Goal: Communication & Community: Participate in discussion

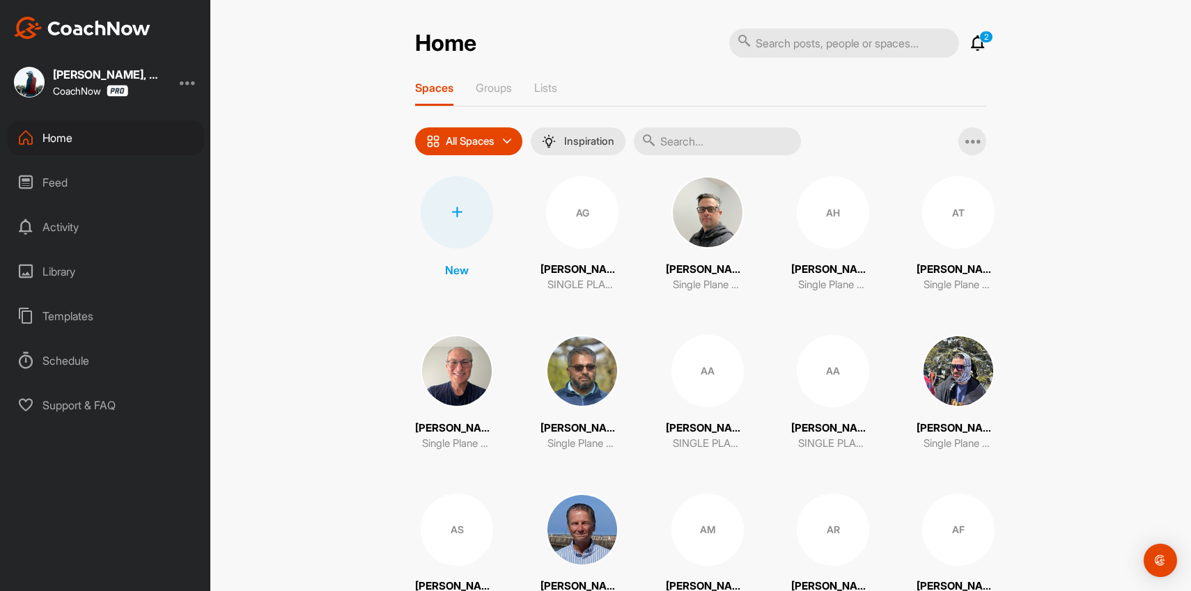
click at [980, 39] on p "2" at bounding box center [986, 37] width 14 height 13
click at [976, 51] on icon at bounding box center [977, 43] width 17 height 17
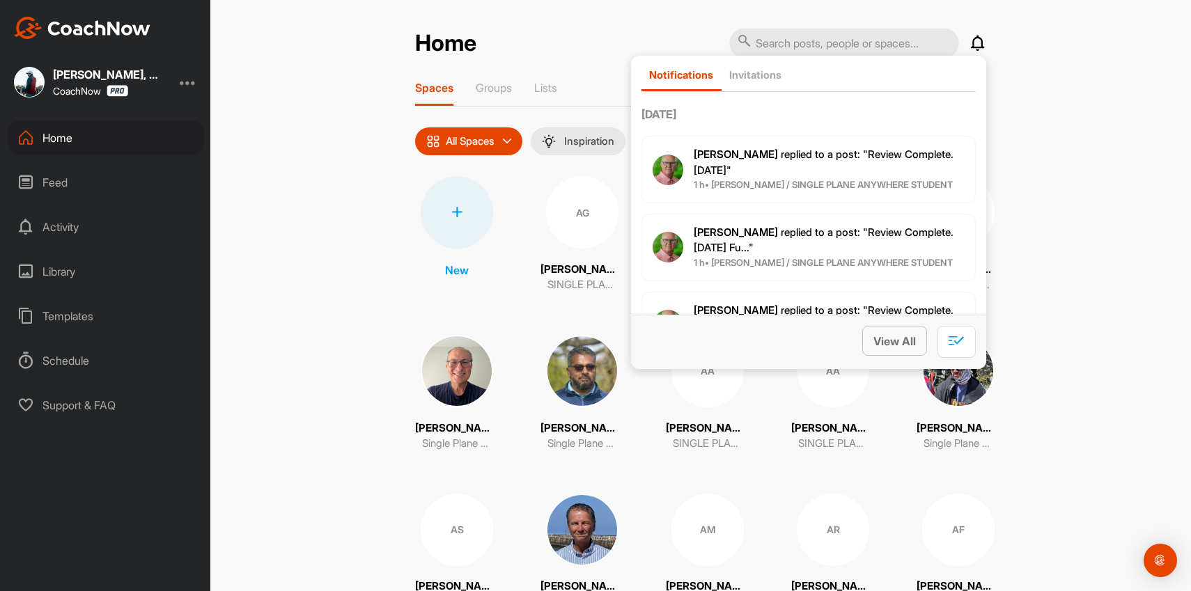
click at [889, 334] on span "View All" at bounding box center [894, 341] width 42 height 14
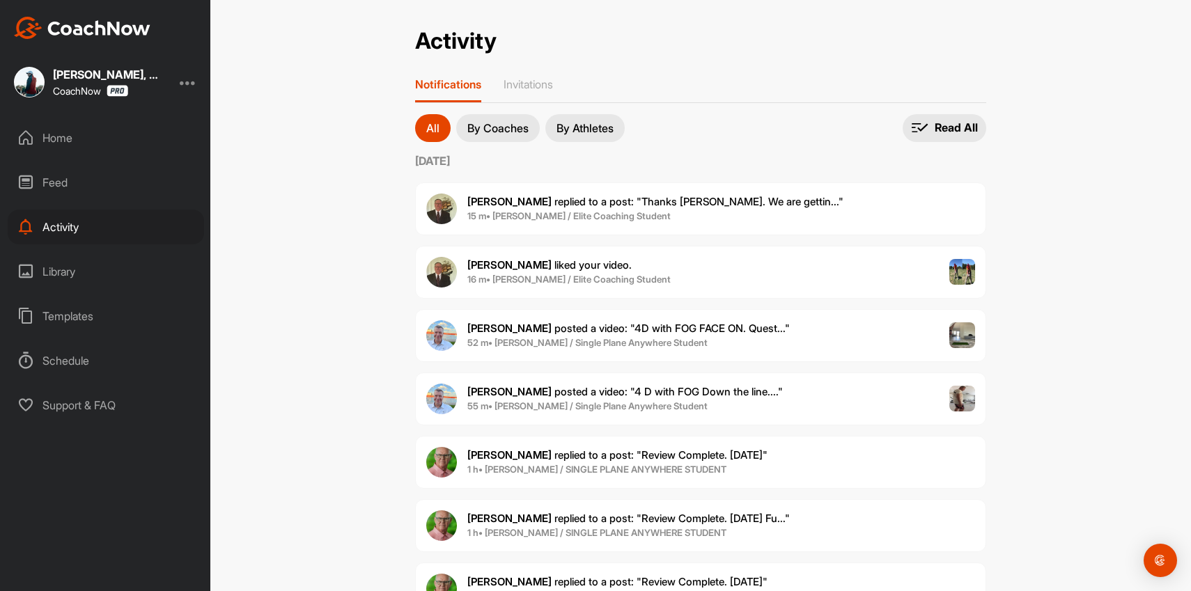
click at [793, 189] on div "[PERSON_NAME] replied to a post : "Thanks [PERSON_NAME]. We are gettin..." 15 m…" at bounding box center [700, 208] width 571 height 53
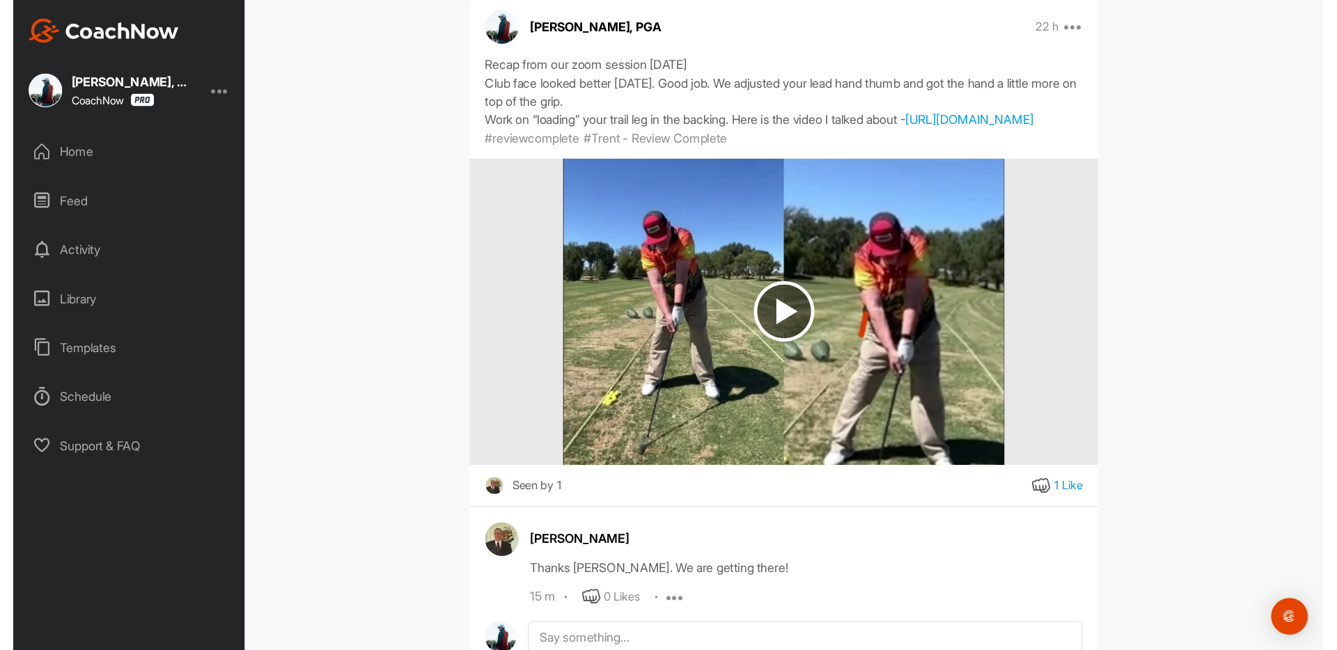
scroll to position [194, 0]
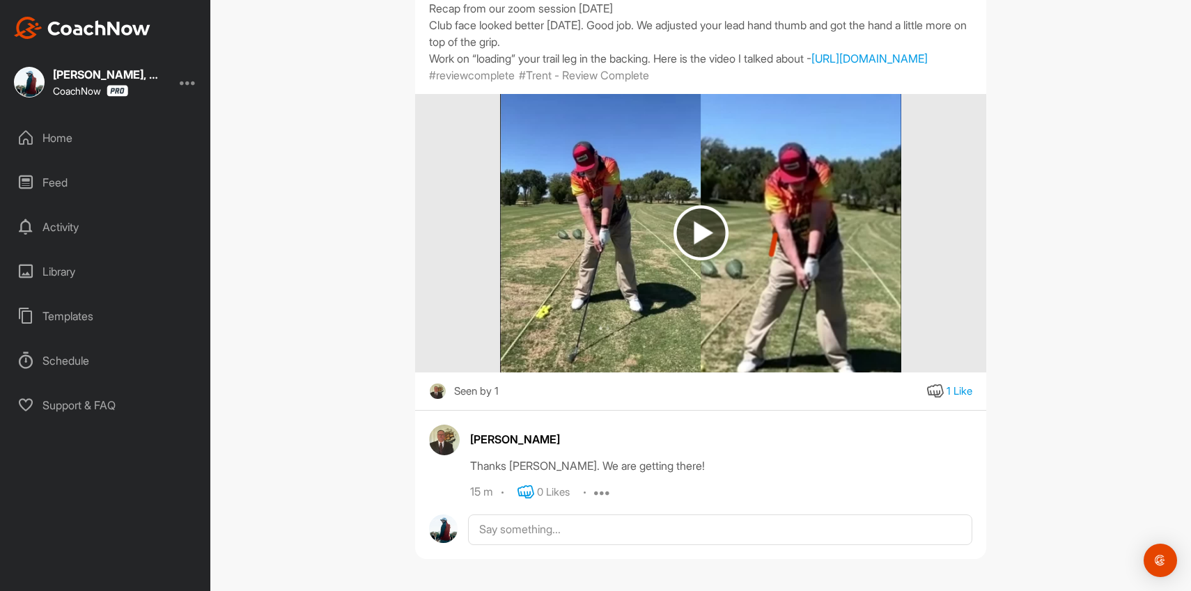
click at [529, 494] on icon at bounding box center [525, 492] width 17 height 17
click at [48, 132] on div "Home" at bounding box center [106, 137] width 196 height 35
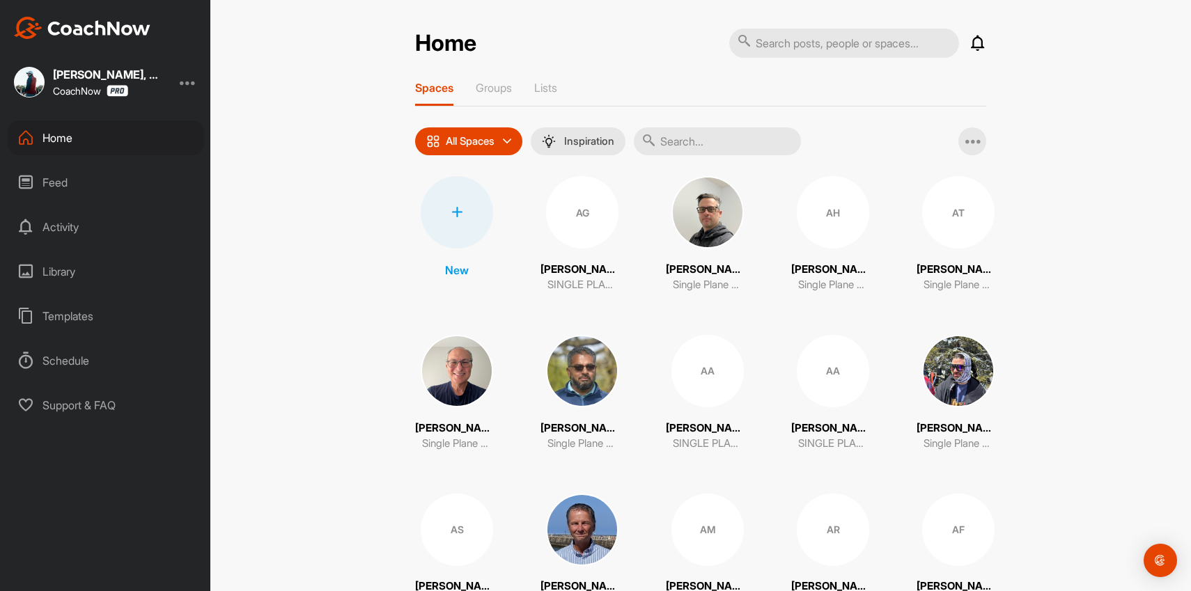
click at [981, 47] on icon at bounding box center [977, 43] width 17 height 17
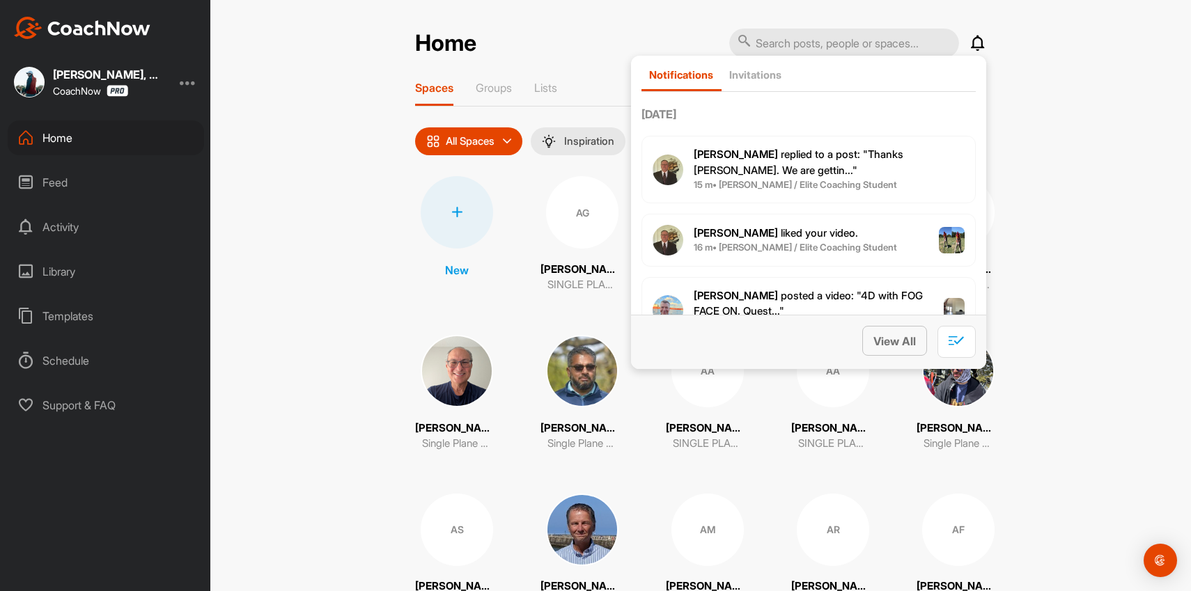
click at [891, 348] on button "View All" at bounding box center [894, 341] width 65 height 30
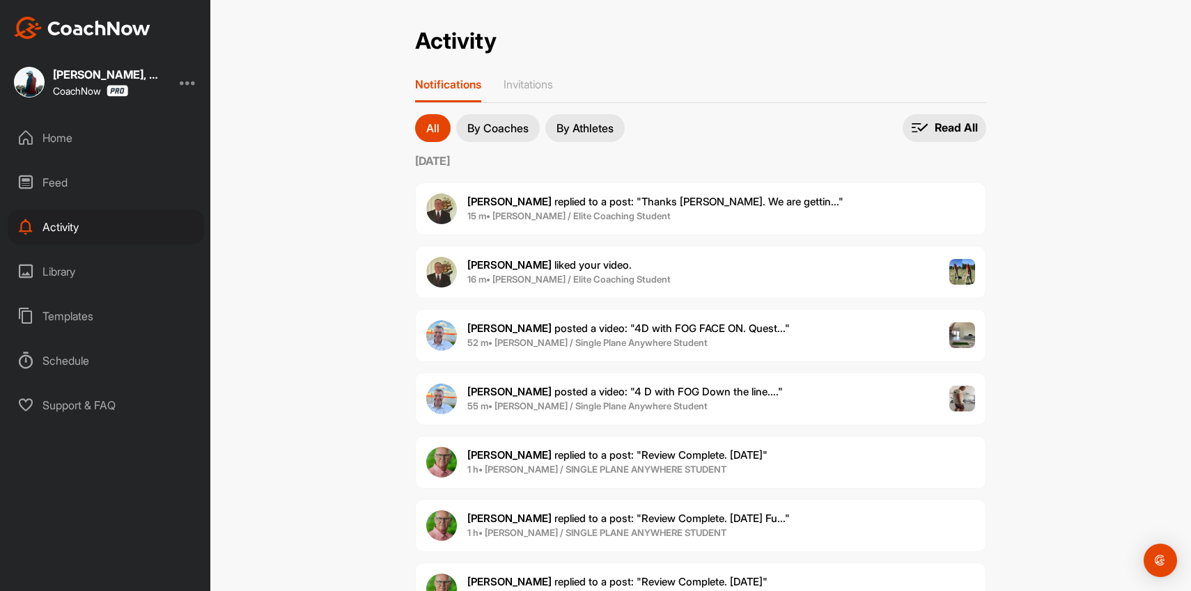
click at [948, 118] on span "Read All" at bounding box center [944, 128] width 84 height 28
click at [292, 43] on div "Activity Activity Notifications Invitations All By Coaches By Athletes All noti…" at bounding box center [700, 295] width 980 height 591
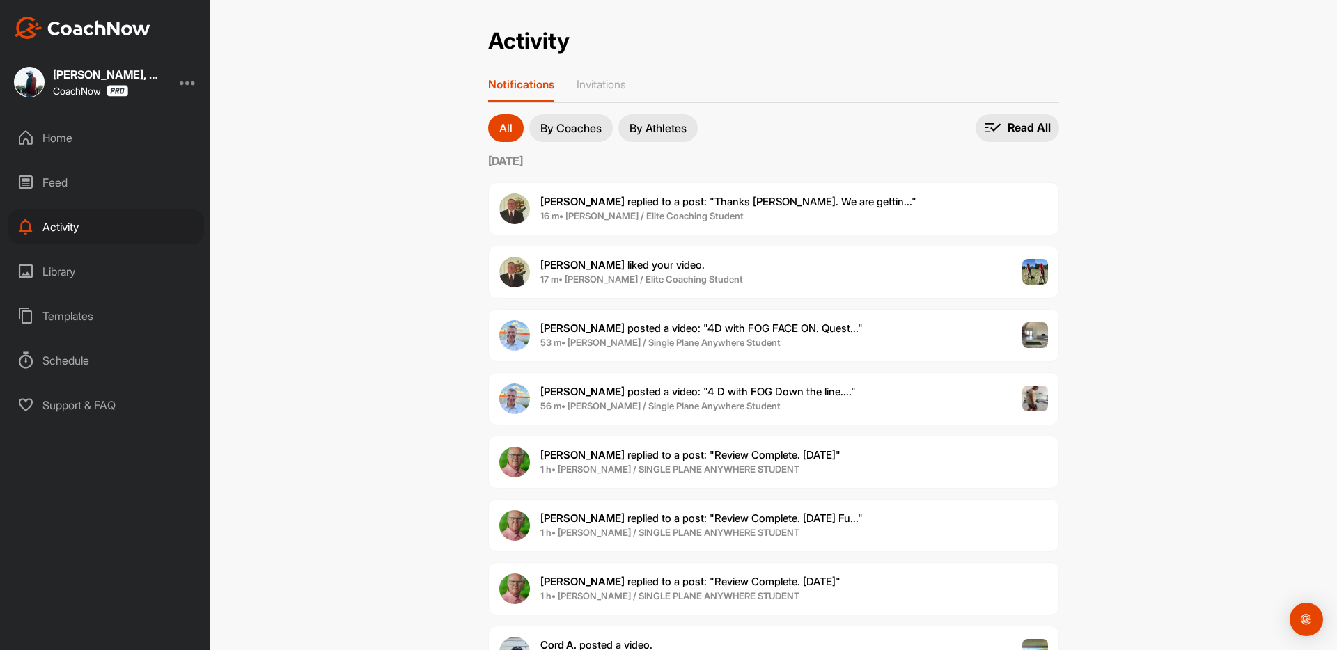
click at [57, 136] on div "Home" at bounding box center [106, 137] width 196 height 35
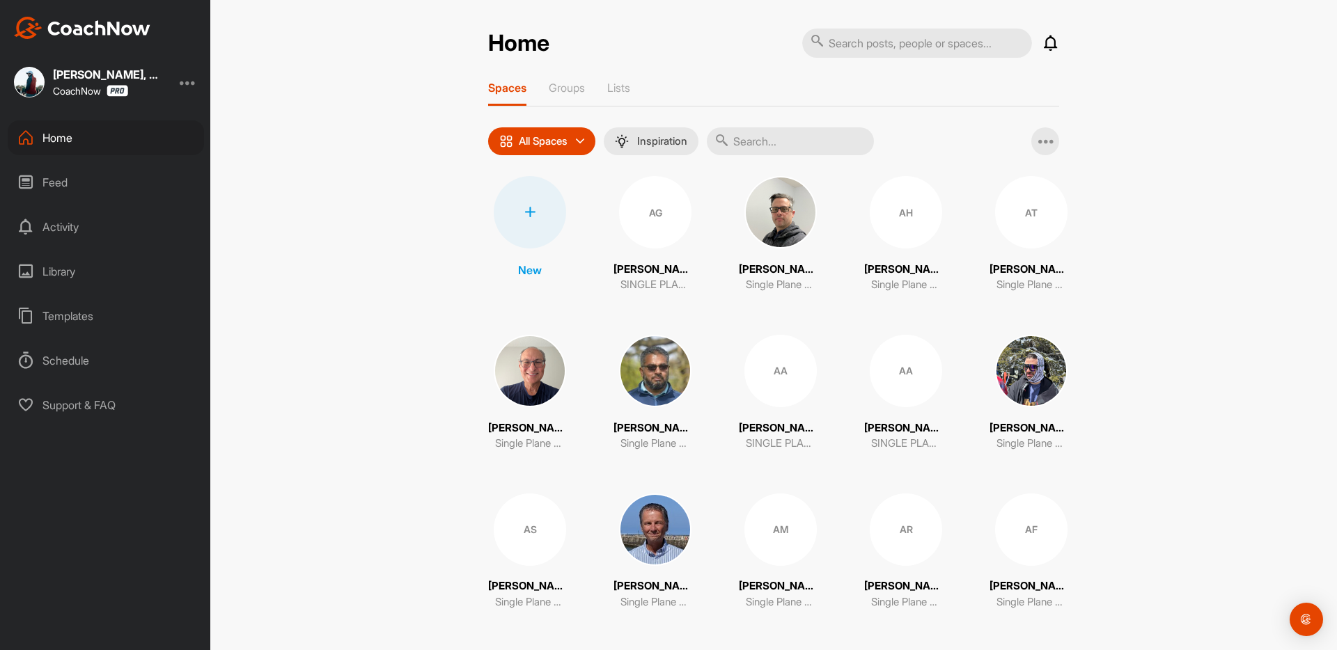
click at [769, 138] on input "text" at bounding box center [790, 141] width 167 height 28
type input "[PERSON_NAME]"
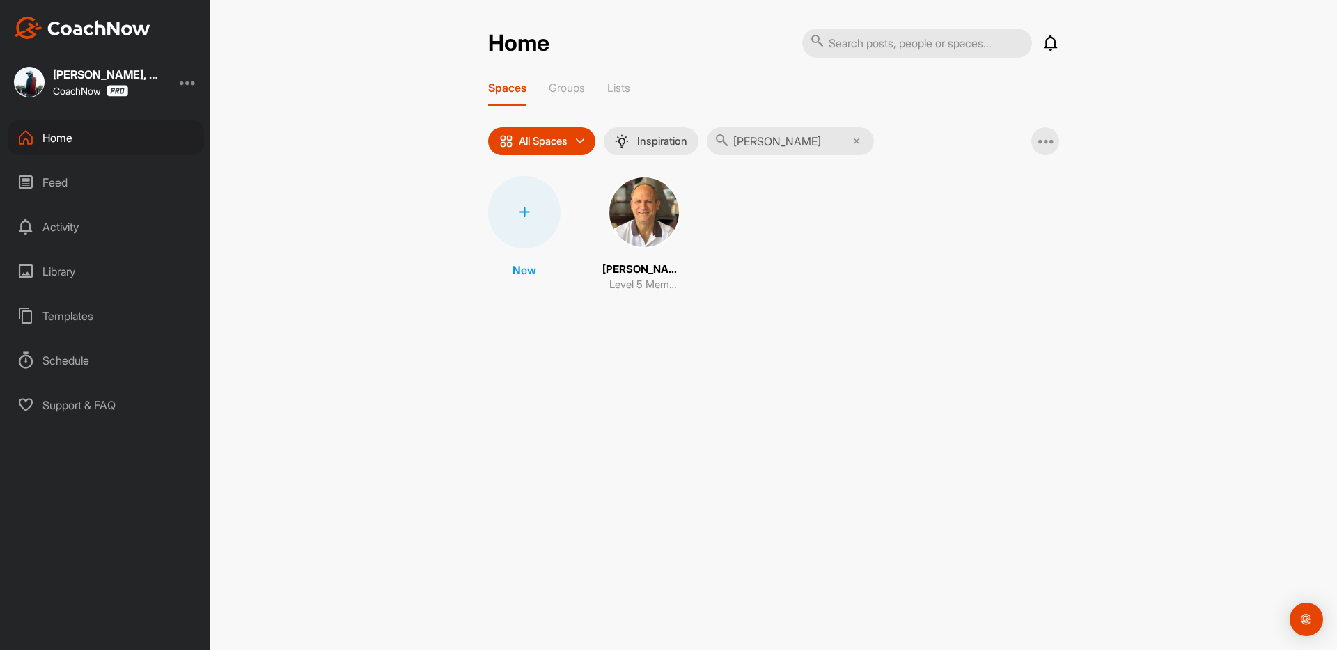
click at [639, 222] on img at bounding box center [644, 212] width 72 height 72
